Goal: Transaction & Acquisition: Subscribe to service/newsletter

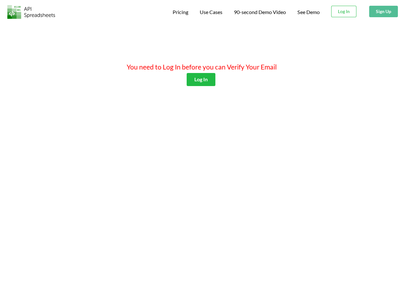
click at [179, 12] on span "Pricing" at bounding box center [181, 12] width 16 height 6
click at [210, 12] on span "Use Cases" at bounding box center [211, 12] width 23 height 6
click at [260, 12] on span "90-second Demo Video" at bounding box center [260, 12] width 52 height 5
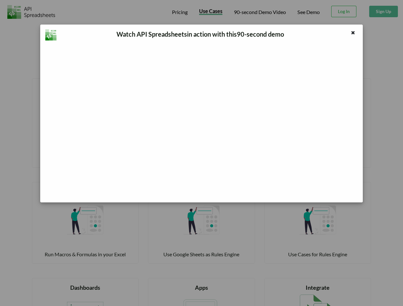
click at [344, 11] on div "Watch API Spreadsheets in action with this 90 -second demo" at bounding box center [201, 153] width 403 height 306
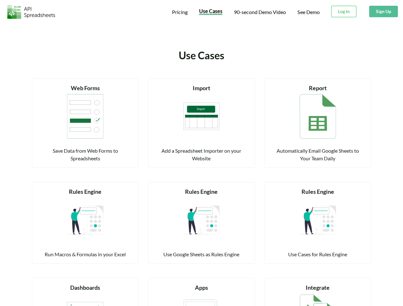
click at [383, 11] on button "Sign Up" at bounding box center [383, 11] width 29 height 11
click at [201, 79] on div "Read more Import Add a Spreadsheet Importer on your Website" at bounding box center [201, 123] width 107 height 89
